Goal: Transaction & Acquisition: Book appointment/travel/reservation

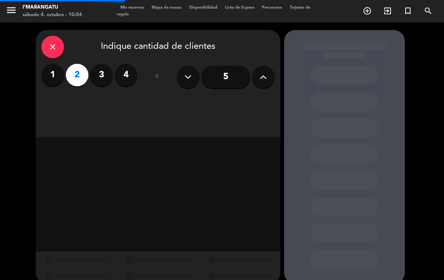
scroll to position [12, 0]
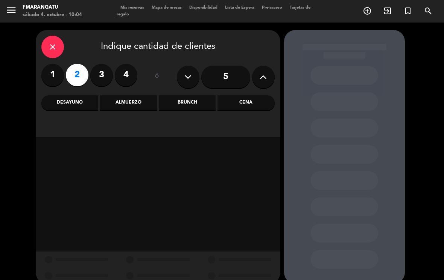
click at [116, 95] on div "Almuerzo" at bounding box center [128, 102] width 57 height 15
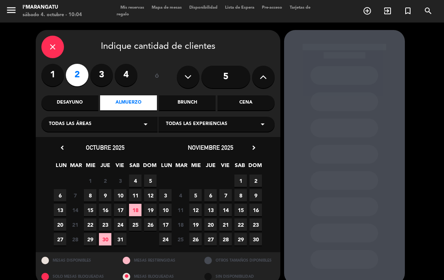
click at [135, 175] on span "4" at bounding box center [135, 181] width 12 height 12
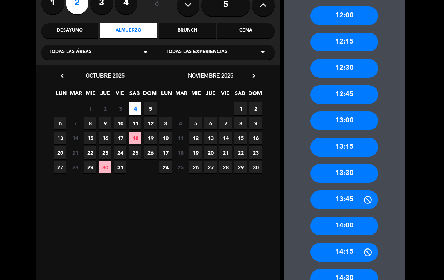
scroll to position [74, 0]
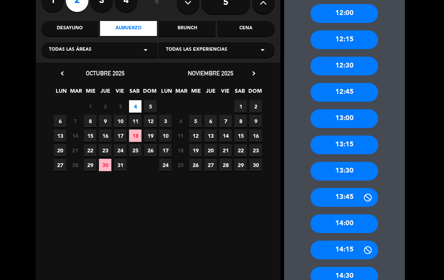
click at [340, 215] on div "14:00" at bounding box center [344, 224] width 68 height 19
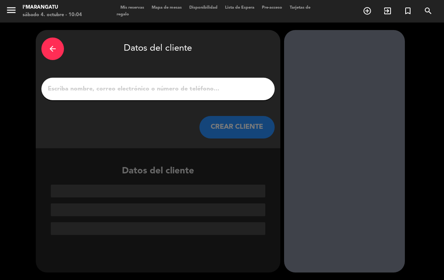
scroll to position [0, 0]
click at [144, 84] on input "1" at bounding box center [158, 89] width 222 height 11
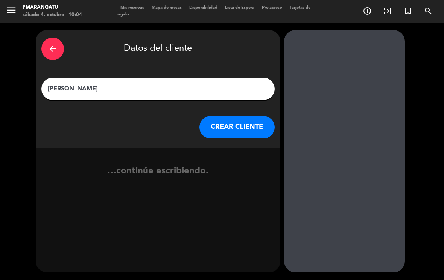
type input "[PERSON_NAME]"
click at [236, 116] on button "CREAR CLIENTE" at bounding box center [236, 127] width 75 height 23
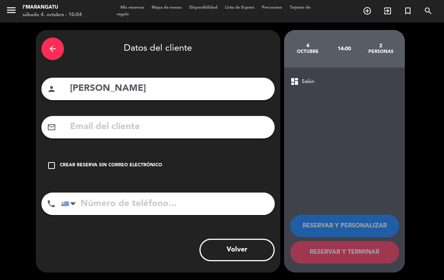
click at [50, 161] on icon "check_box_outline_blank" at bounding box center [51, 165] width 9 height 9
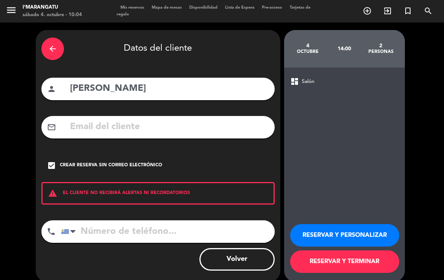
click at [350, 254] on button "RESERVAR Y TERMINAR" at bounding box center [344, 262] width 109 height 23
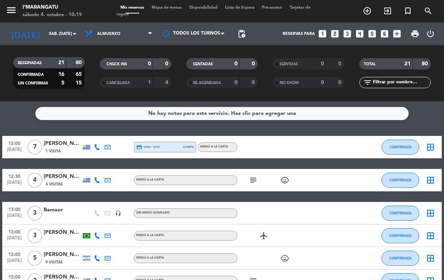
click at [381, 29] on icon "looks_6" at bounding box center [384, 34] width 10 height 10
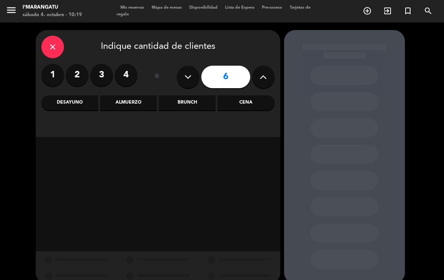
click at [135, 96] on div "Almuerzo" at bounding box center [128, 102] width 57 height 15
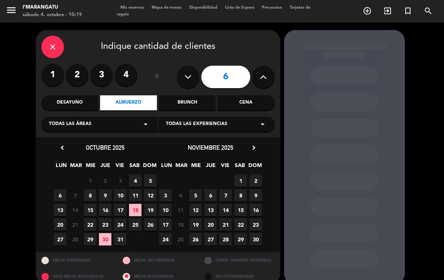
click at [137, 175] on span "4" at bounding box center [135, 181] width 12 height 12
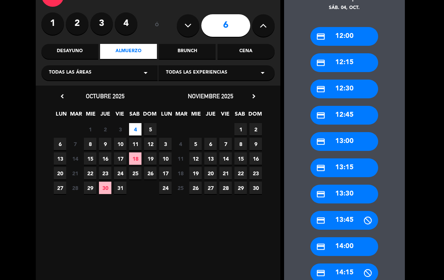
scroll to position [52, 0]
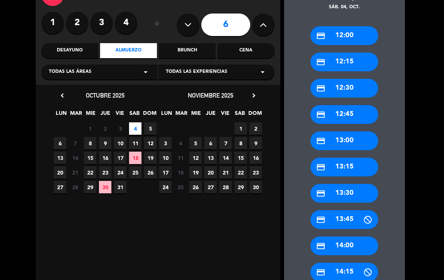
click at [353, 186] on div "credit_card 13:30" at bounding box center [344, 193] width 68 height 19
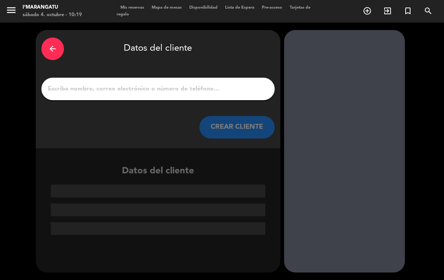
scroll to position [0, 0]
click at [152, 84] on input "1" at bounding box center [158, 89] width 222 height 11
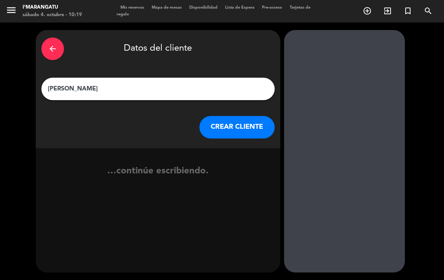
type input "[PERSON_NAME]"
click at [246, 116] on button "CREAR CLIENTE" at bounding box center [236, 127] width 75 height 23
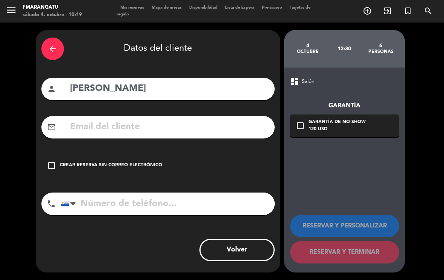
click at [55, 161] on icon "check_box_outline_blank" at bounding box center [51, 165] width 9 height 9
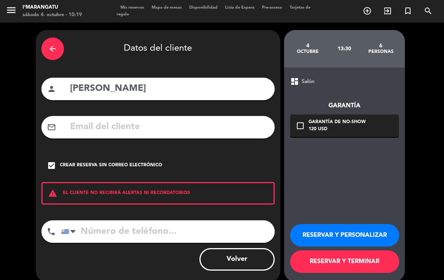
click at [354, 226] on button "RESERVAR Y PERSONALIZAR" at bounding box center [344, 235] width 109 height 23
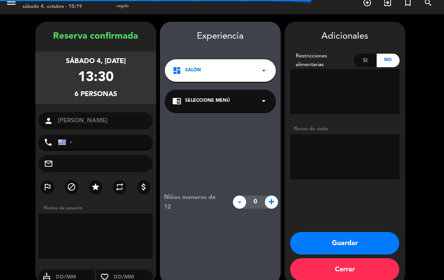
scroll to position [8, 0]
click at [348, 139] on textarea at bounding box center [344, 157] width 109 height 45
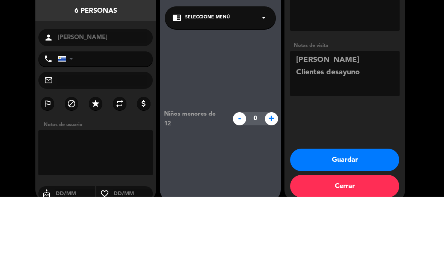
type textarea "[PERSON_NAME] Clientes desayuno"
click at [335, 98] on div "Adicionales Restricciones alimentarias Si No Notas de visita Guardar Cerrar" at bounding box center [344, 153] width 121 height 263
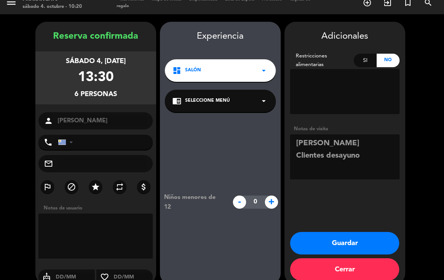
click at [353, 232] on button "Guardar" at bounding box center [344, 243] width 109 height 23
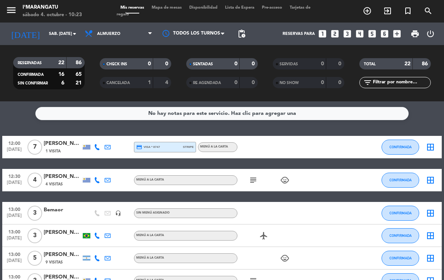
click at [333, 29] on icon "looks_two" at bounding box center [335, 34] width 10 height 10
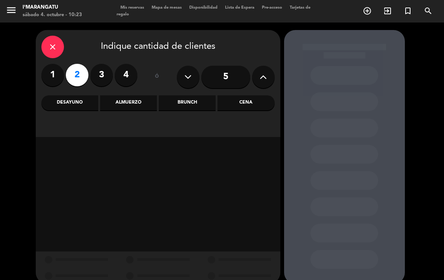
click at [130, 95] on div "Almuerzo" at bounding box center [128, 102] width 57 height 15
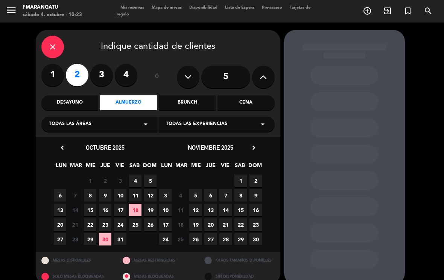
click at [133, 175] on span "4" at bounding box center [135, 181] width 12 height 12
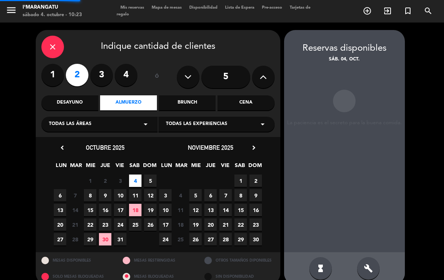
scroll to position [0, 0]
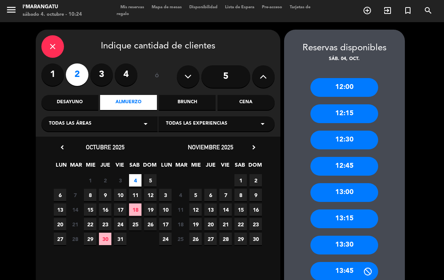
click at [345, 183] on div "13:00" at bounding box center [344, 192] width 68 height 19
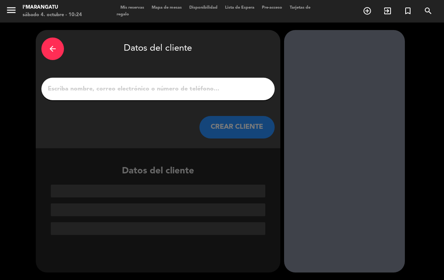
scroll to position [0, 0]
click at [188, 84] on input "1" at bounding box center [158, 89] width 222 height 11
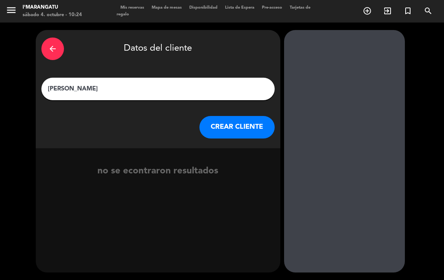
type input "[PERSON_NAME]"
click at [164, 116] on div "CREAR CLIENTE" at bounding box center [157, 127] width 233 height 23
click at [250, 120] on button "CREAR CLIENTE" at bounding box center [236, 127] width 75 height 23
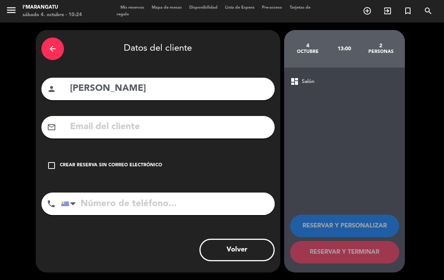
click at [201, 120] on input "text" at bounding box center [169, 127] width 200 height 15
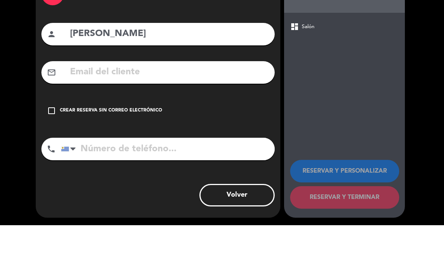
click at [235, 154] on div "check_box_outline_blank Crear reserva sin correo electrónico" at bounding box center [157, 165] width 233 height 23
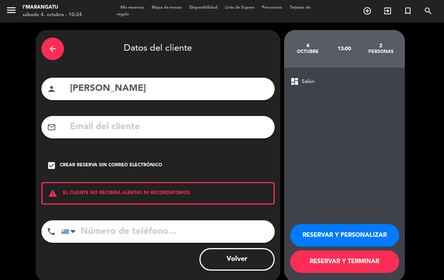
click at [343, 253] on button "RESERVAR Y TERMINAR" at bounding box center [344, 262] width 109 height 23
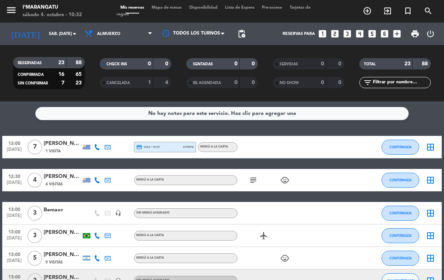
click at [195, 276] on div "Sin menú asignado" at bounding box center [185, 281] width 103 height 10
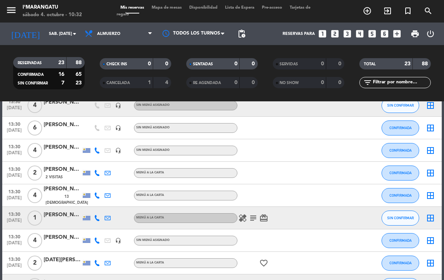
scroll to position [286, 0]
click at [254, 214] on icon "subject" at bounding box center [252, 218] width 9 height 9
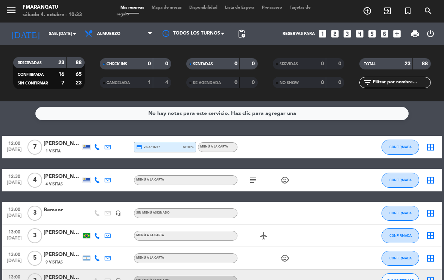
scroll to position [0, 0]
click at [243, 26] on span "pending_actions" at bounding box center [241, 33] width 15 height 15
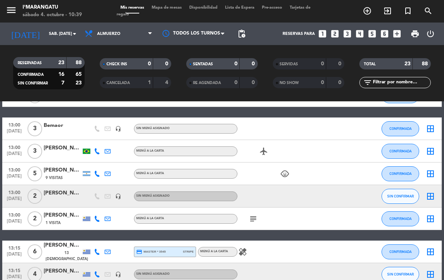
scroll to position [82, 0]
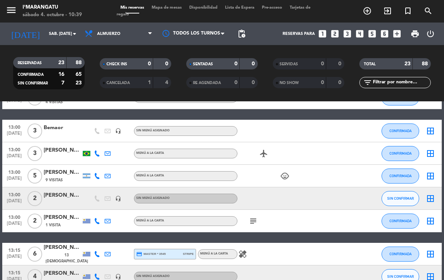
click at [35, 124] on span "3" at bounding box center [34, 131] width 15 height 15
click at [60, 124] on div "Bemaor" at bounding box center [63, 128] width 38 height 9
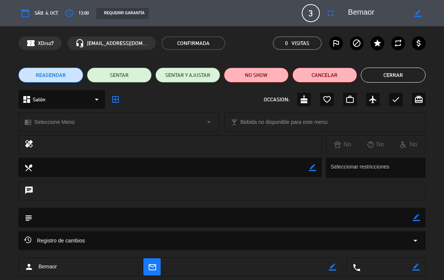
click at [70, 16] on icon "access_time" at bounding box center [69, 13] width 9 height 9
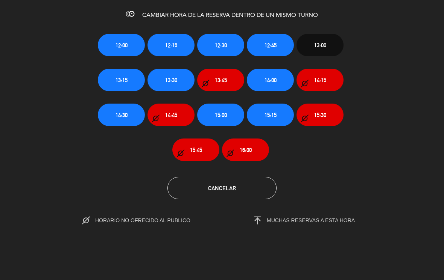
click at [176, 82] on span "13:30" at bounding box center [171, 80] width 12 height 9
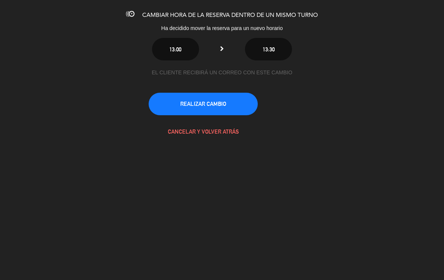
click at [183, 104] on button "REALIZAR CAMBIO" at bounding box center [202, 104] width 109 height 23
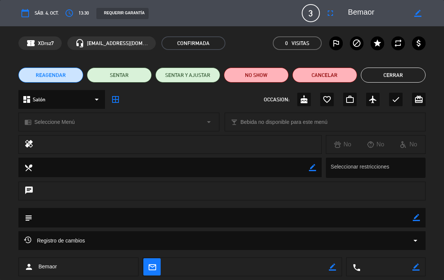
click at [397, 70] on button "Cerrar" at bounding box center [392, 75] width 65 height 15
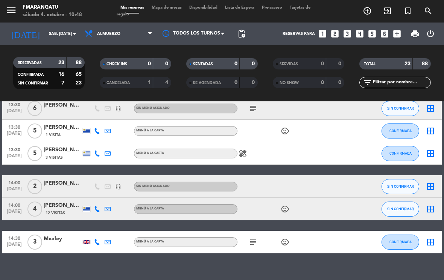
scroll to position [463, 0]
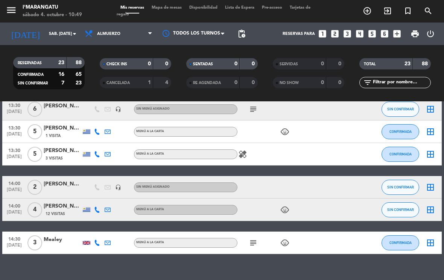
click at [251, 239] on icon "subject" at bounding box center [252, 243] width 9 height 9
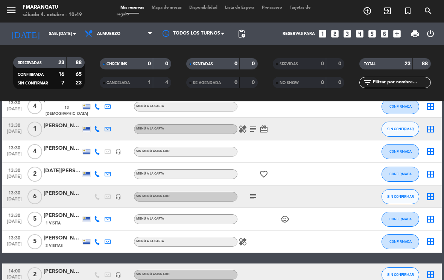
scroll to position [365, 0]
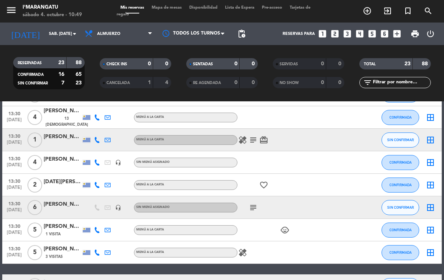
click at [253, 203] on icon "subject" at bounding box center [252, 207] width 9 height 9
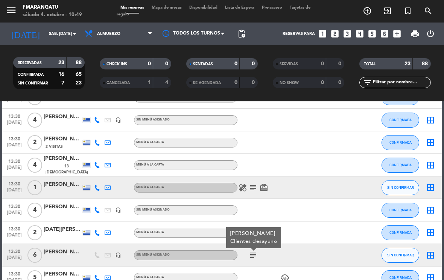
scroll to position [309, 0]
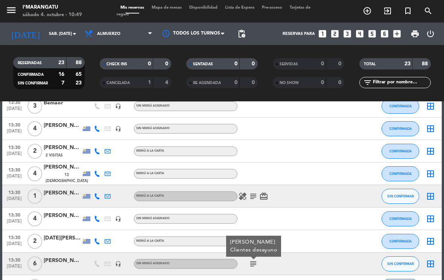
click at [246, 192] on icon "healing" at bounding box center [242, 196] width 9 height 9
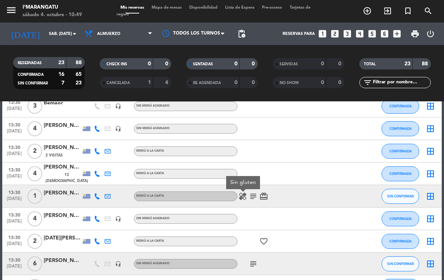
click at [250, 192] on icon "subject" at bounding box center [252, 196] width 9 height 9
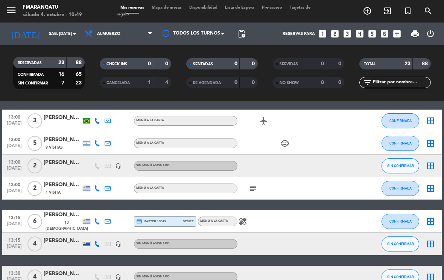
scroll to position [68, 0]
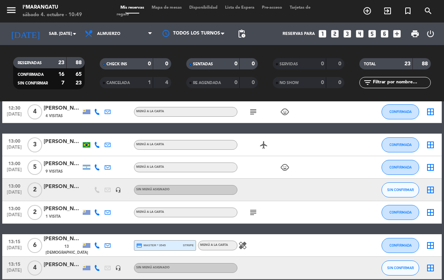
click at [251, 208] on icon "subject" at bounding box center [252, 212] width 9 height 9
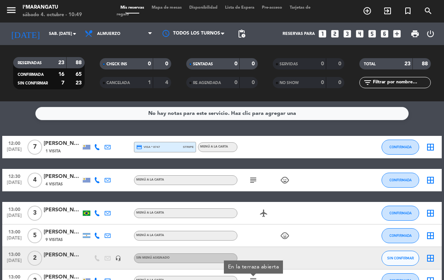
scroll to position [0, 0]
click at [254, 176] on icon "subject" at bounding box center [252, 180] width 9 height 9
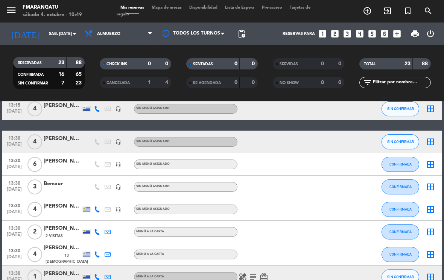
scroll to position [228, 0]
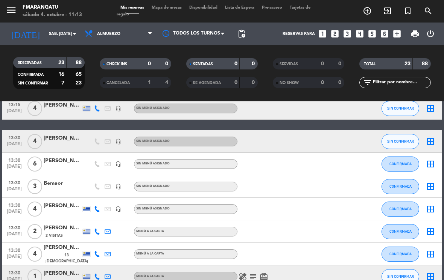
click at [343, 29] on icon "looks_3" at bounding box center [347, 34] width 10 height 10
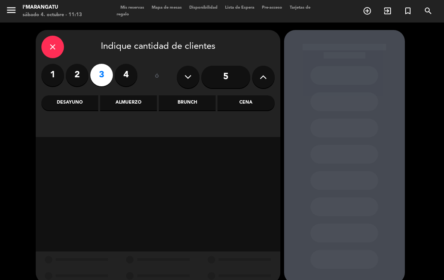
click at [129, 95] on div "Almuerzo" at bounding box center [128, 102] width 57 height 15
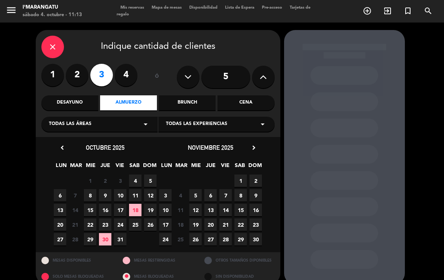
click at [137, 175] on span "4" at bounding box center [135, 181] width 12 height 12
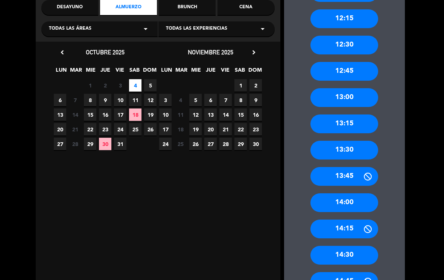
scroll to position [96, 0]
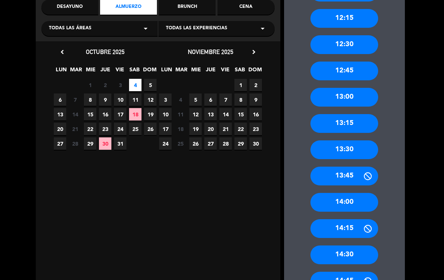
click at [348, 141] on div "13:30" at bounding box center [344, 150] width 68 height 19
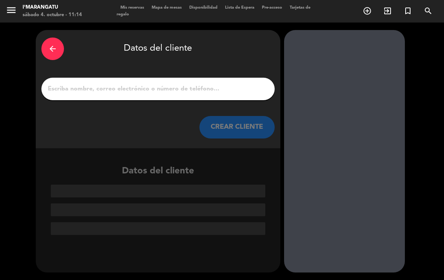
click at [212, 84] on input "1" at bounding box center [158, 89] width 222 height 11
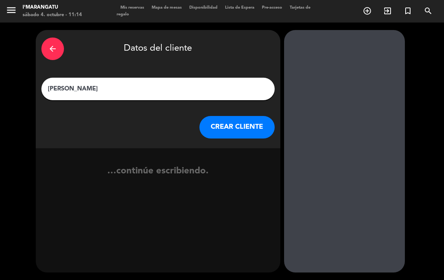
type input "[PERSON_NAME]"
click at [335, 80] on div at bounding box center [344, 151] width 121 height 243
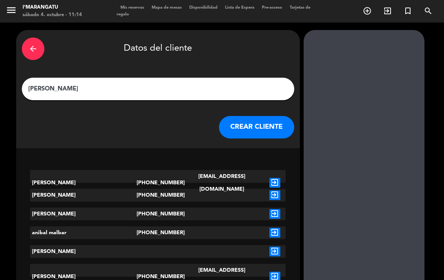
click at [250, 116] on button "CREAR CLIENTE" at bounding box center [256, 127] width 75 height 23
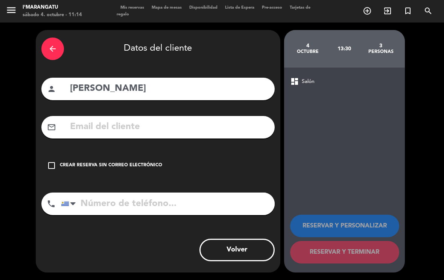
click at [48, 161] on icon "check_box_outline_blank" at bounding box center [51, 165] width 9 height 9
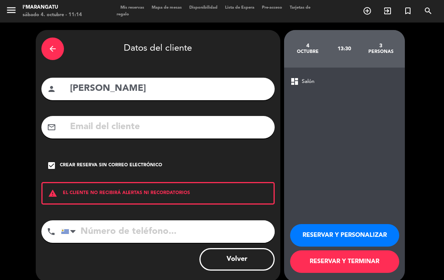
click at [368, 226] on button "RESERVAR Y PERSONALIZAR" at bounding box center [344, 235] width 109 height 23
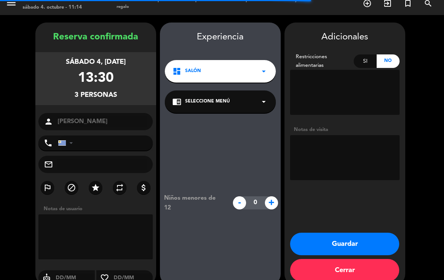
scroll to position [8, 0]
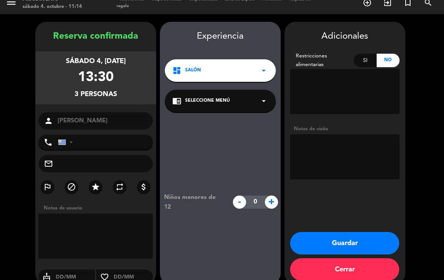
click at [93, 183] on icon "star" at bounding box center [95, 187] width 9 height 9
click at [366, 232] on button "Guardar" at bounding box center [344, 243] width 109 height 23
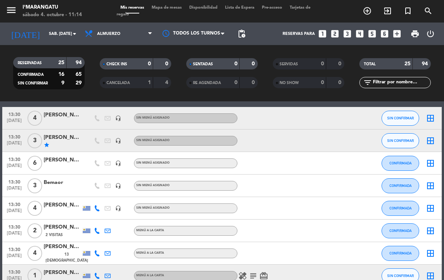
scroll to position [218, 0]
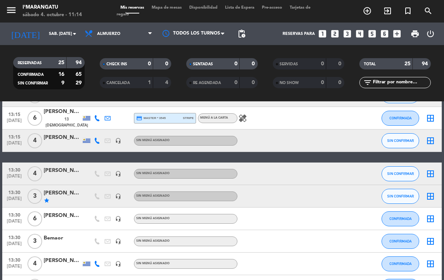
click at [71, 189] on div "[PERSON_NAME]" at bounding box center [63, 193] width 38 height 9
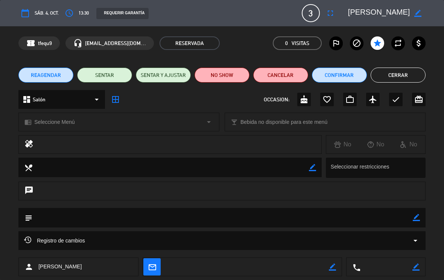
click at [415, 219] on icon "border_color" at bounding box center [415, 217] width 7 height 7
click at [255, 220] on textarea at bounding box center [222, 217] width 380 height 19
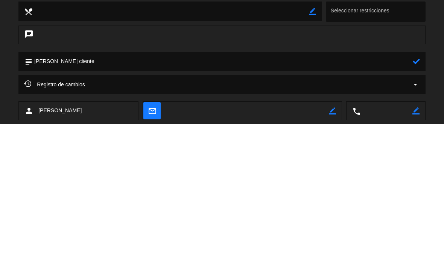
click at [434, 182] on div "chat" at bounding box center [222, 195] width 444 height 26
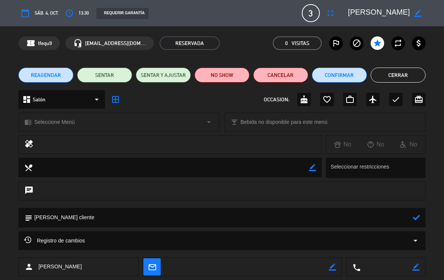
click at [153, 219] on textarea at bounding box center [222, 217] width 380 height 19
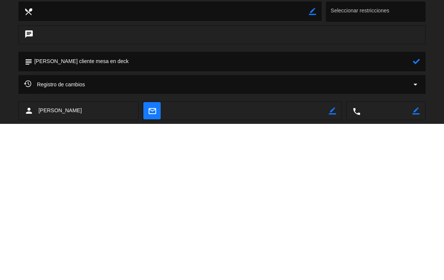
type textarea "[PERSON_NAME] cliente mesa en deck"
click at [419, 208] on div at bounding box center [415, 218] width 7 height 20
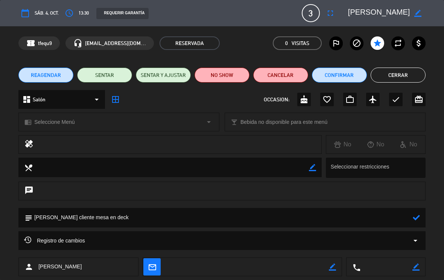
click at [418, 214] on icon at bounding box center [415, 217] width 7 height 7
click at [405, 80] on button "Cerrar" at bounding box center [397, 75] width 55 height 15
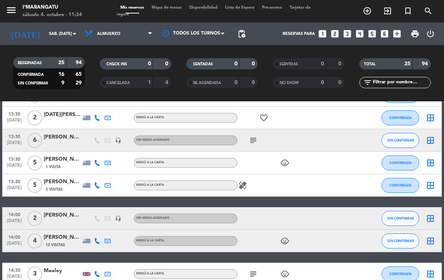
scroll to position [477, 0]
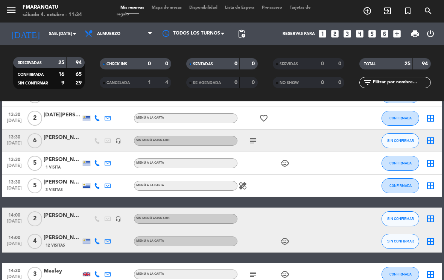
click at [360, 29] on icon "looks_4" at bounding box center [359, 34] width 10 height 10
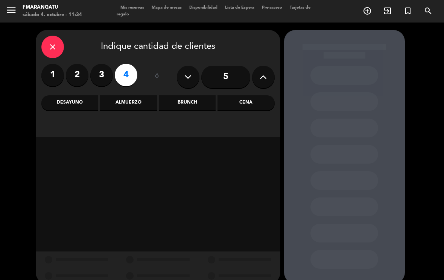
click at [129, 95] on div "Almuerzo" at bounding box center [128, 102] width 57 height 15
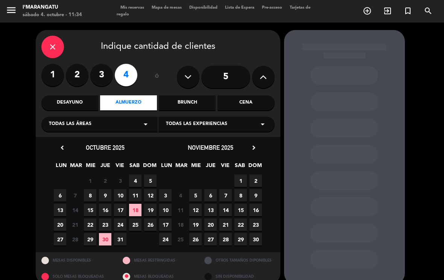
click at [133, 175] on span "4" at bounding box center [135, 181] width 12 height 12
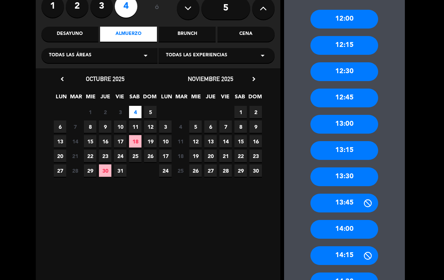
scroll to position [73, 0]
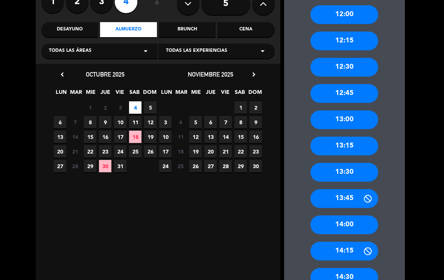
click at [351, 216] on div "14:00" at bounding box center [344, 225] width 68 height 19
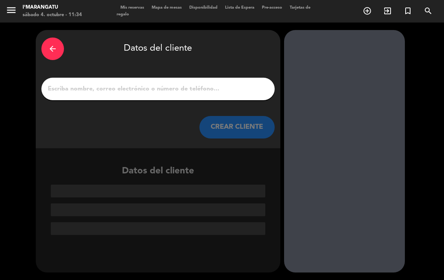
scroll to position [0, 0]
click at [194, 84] on input "1" at bounding box center [158, 89] width 222 height 11
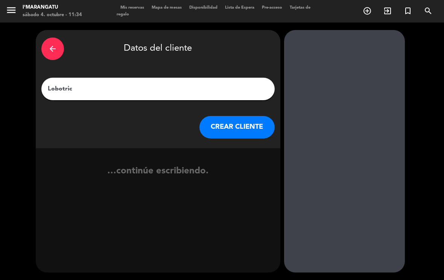
type input "Lobotrico"
click at [230, 116] on button "CREAR CLIENTE" at bounding box center [236, 127] width 75 height 23
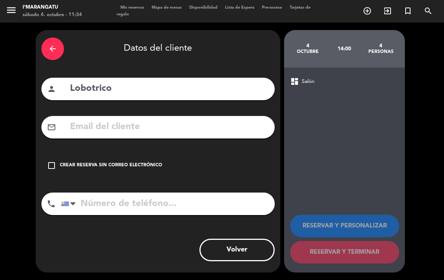
click at [220, 193] on input "tel" at bounding box center [167, 204] width 213 height 23
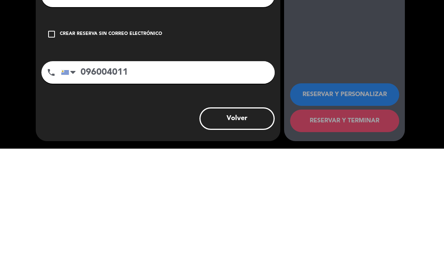
type input "096004011"
click at [51, 161] on icon "check_box_outline_blank" at bounding box center [51, 165] width 9 height 9
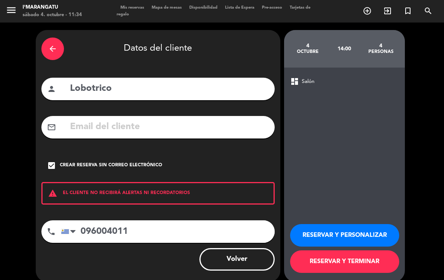
click at [356, 251] on button "RESERVAR Y TERMINAR" at bounding box center [344, 262] width 109 height 23
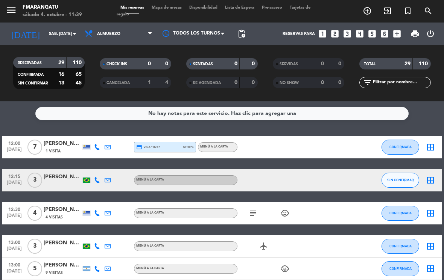
click at [370, 29] on icon "looks_5" at bounding box center [372, 34] width 10 height 10
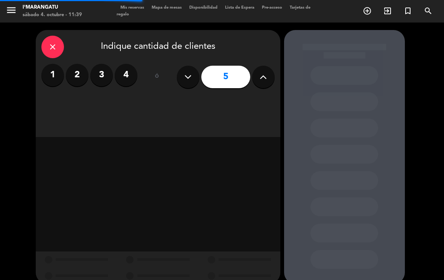
click at [260, 71] on icon at bounding box center [262, 76] width 7 height 11
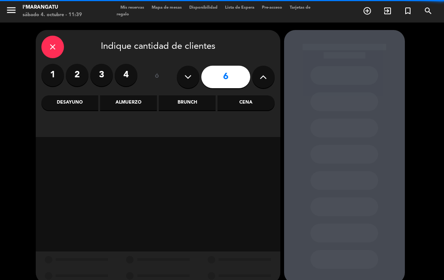
click at [262, 71] on icon at bounding box center [262, 76] width 7 height 11
type input "7"
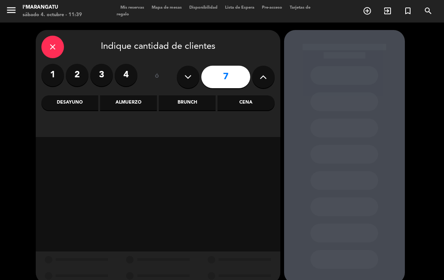
click at [258, 95] on div "Cena" at bounding box center [245, 102] width 57 height 15
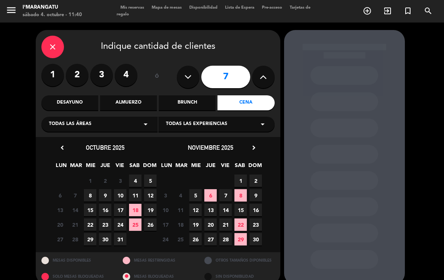
click at [135, 175] on span "4" at bounding box center [135, 181] width 12 height 12
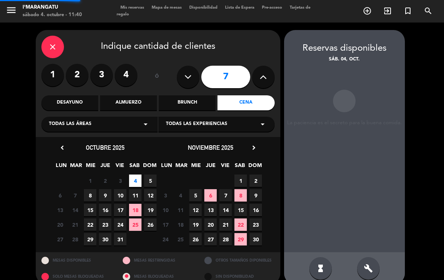
scroll to position [0, 0]
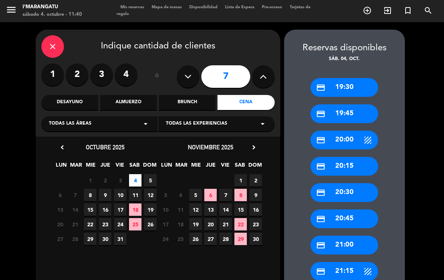
click at [357, 183] on div "credit_card 20:30" at bounding box center [344, 192] width 68 height 19
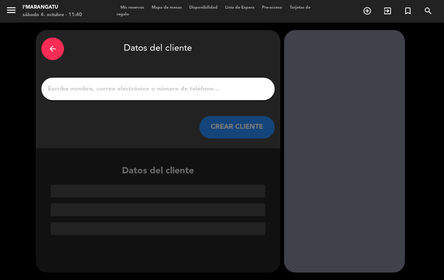
click at [163, 84] on input "1" at bounding box center [158, 89] width 222 height 11
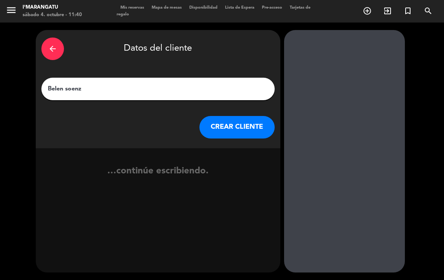
type input "Belen soenza"
click at [242, 116] on button "CREAR CLIENTE" at bounding box center [236, 127] width 75 height 23
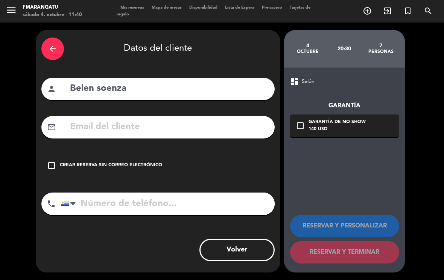
click at [108, 81] on input "Belen soenza" at bounding box center [169, 88] width 200 height 15
type input "Belen spenza"
click at [433, 70] on div "arrow_back Datos del cliente person Belen spenza mail_outline check_box_outline…" at bounding box center [222, 152] width 444 height 258
click at [52, 161] on icon "check_box_outline_blank" at bounding box center [51, 165] width 9 height 9
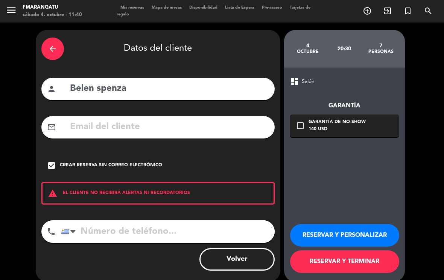
click at [350, 224] on button "RESERVAR Y PERSONALIZAR" at bounding box center [344, 235] width 109 height 23
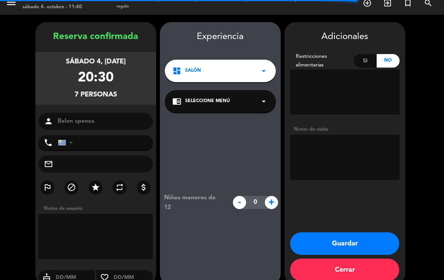
scroll to position [8, 0]
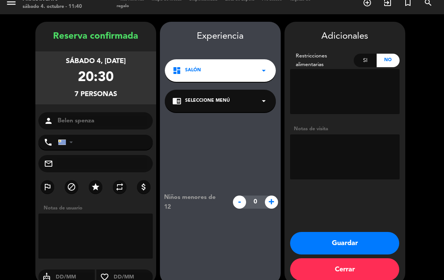
click at [353, 135] on textarea at bounding box center [344, 157] width 109 height 45
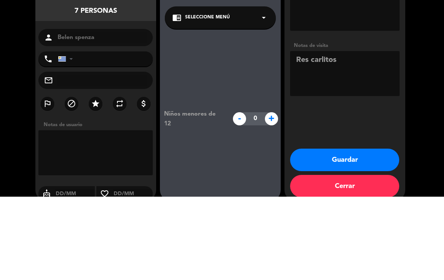
type textarea "Res carlitos"
click at [414, 70] on booking-confirmed "Reserva confirmada sábado 4, [DATE] 20:30 7 personas person [GEOGRAPHIC_DATA] s…" at bounding box center [222, 153] width 428 height 263
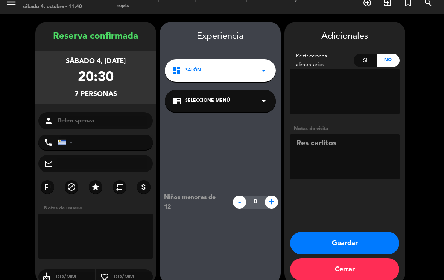
click at [348, 232] on button "Guardar" at bounding box center [344, 243] width 109 height 23
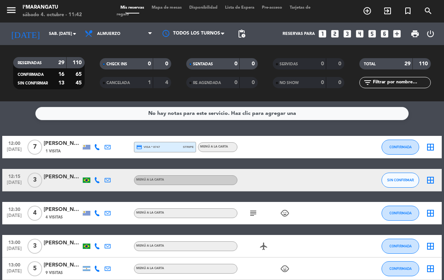
click at [395, 141] on button "CONFIRMADA" at bounding box center [400, 147] width 38 height 15
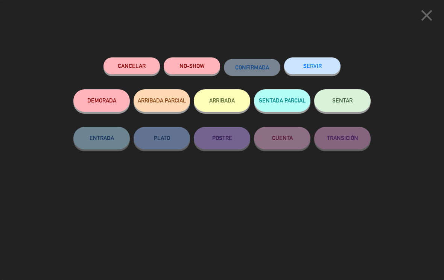
click at [330, 65] on button "SERVIR" at bounding box center [312, 66] width 56 height 17
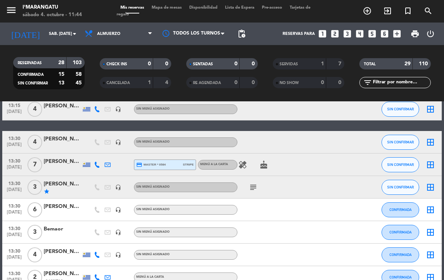
scroll to position [280, 0]
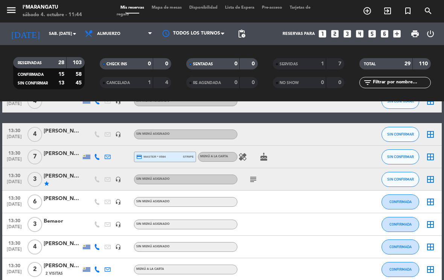
click at [252, 175] on icon "subject" at bounding box center [252, 179] width 9 height 9
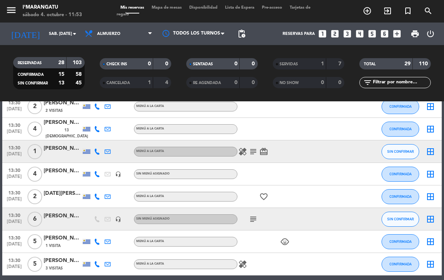
scroll to position [421, 0]
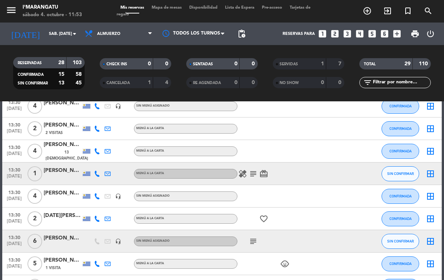
click at [250, 170] on icon "subject" at bounding box center [252, 174] width 9 height 9
click at [250, 237] on icon "subject" at bounding box center [252, 241] width 9 height 9
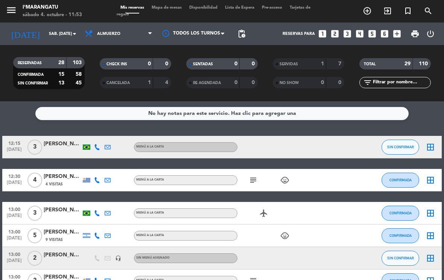
scroll to position [0, 0]
click at [254, 176] on icon "subject" at bounding box center [252, 180] width 9 height 9
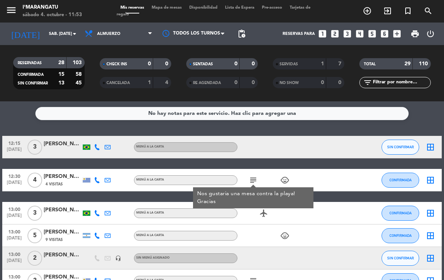
click at [255, 277] on icon "subject" at bounding box center [252, 281] width 9 height 9
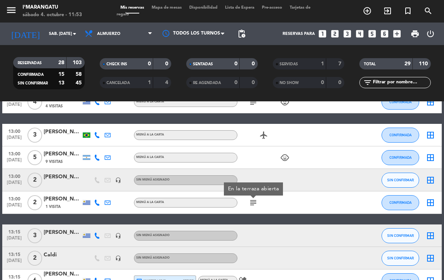
scroll to position [102, 0]
